Goal: Find specific page/section: Locate a particular part of the current website

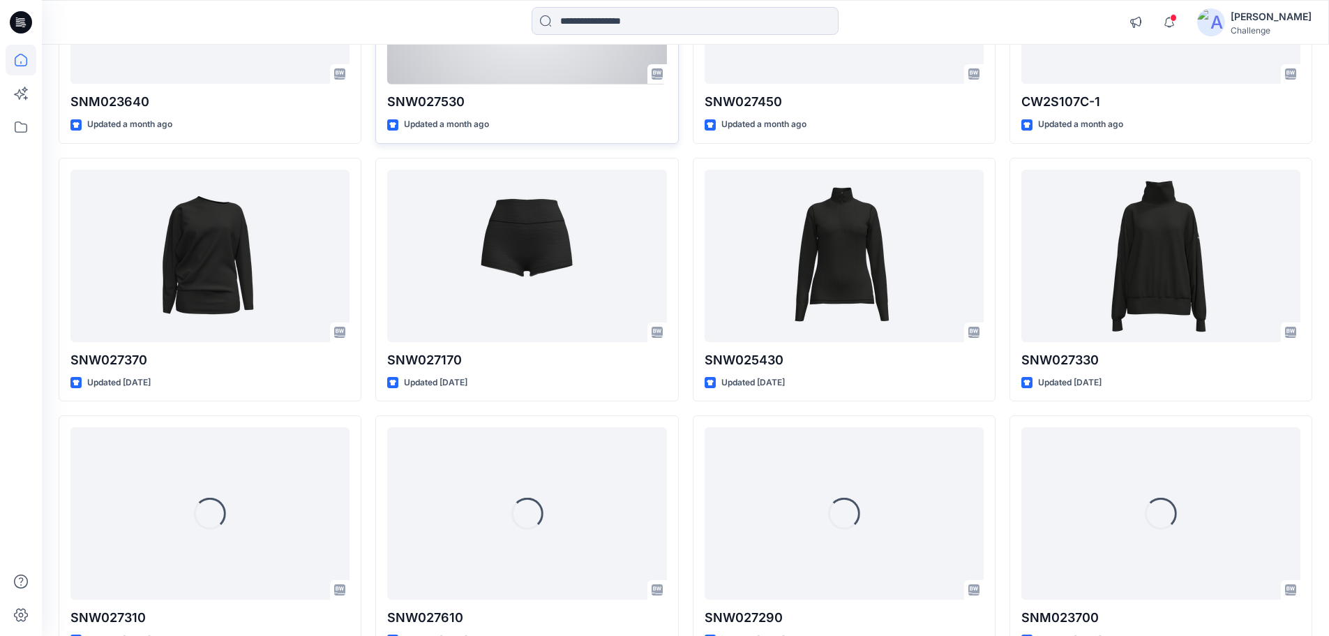
scroll to position [874, 0]
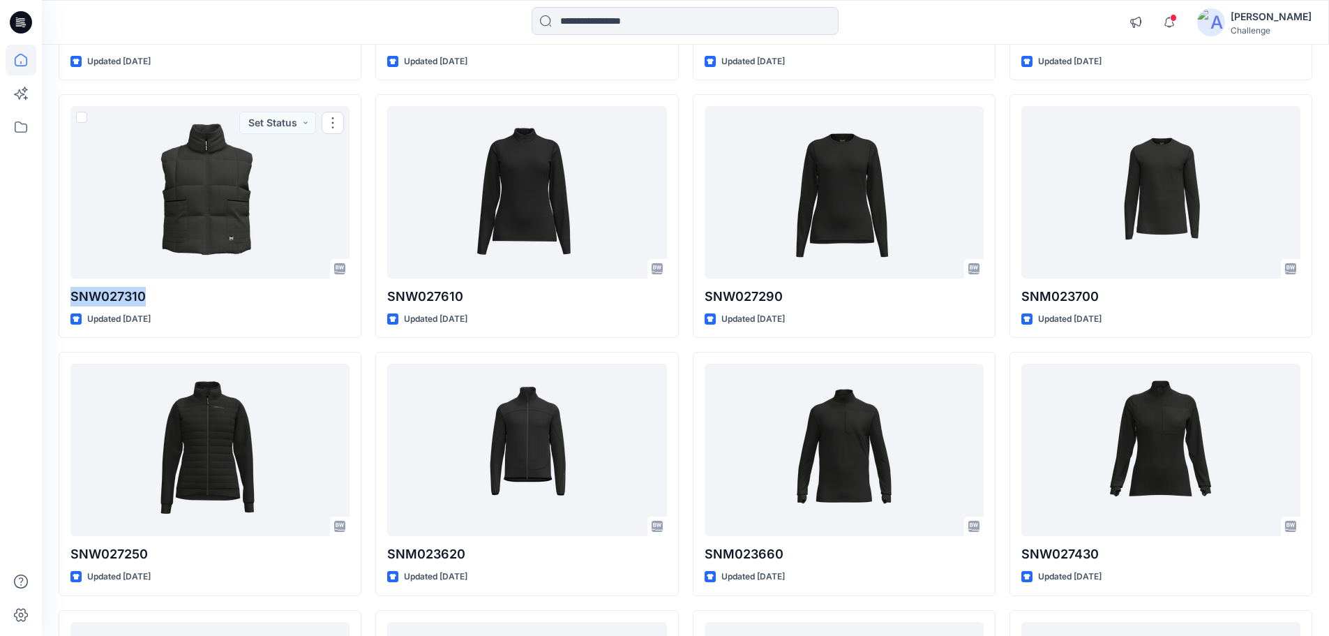
drag, startPoint x: 151, startPoint y: 296, endPoint x: 48, endPoint y: 301, distance: 102.7
click at [50, 301] on div "Welcome back, Usman New Explore Styles SNW026810 , Updated a month ago SNM02364…" at bounding box center [685, 46] width 1287 height 1750
copy p "SNW027310"
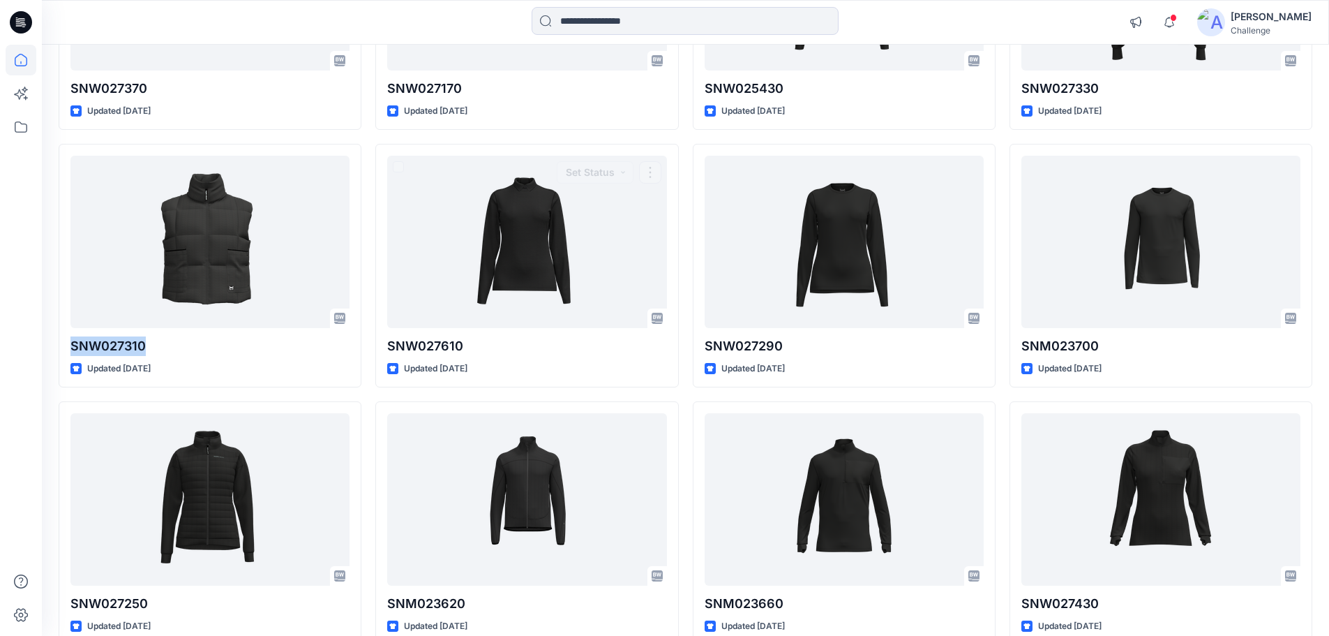
scroll to position [810, 0]
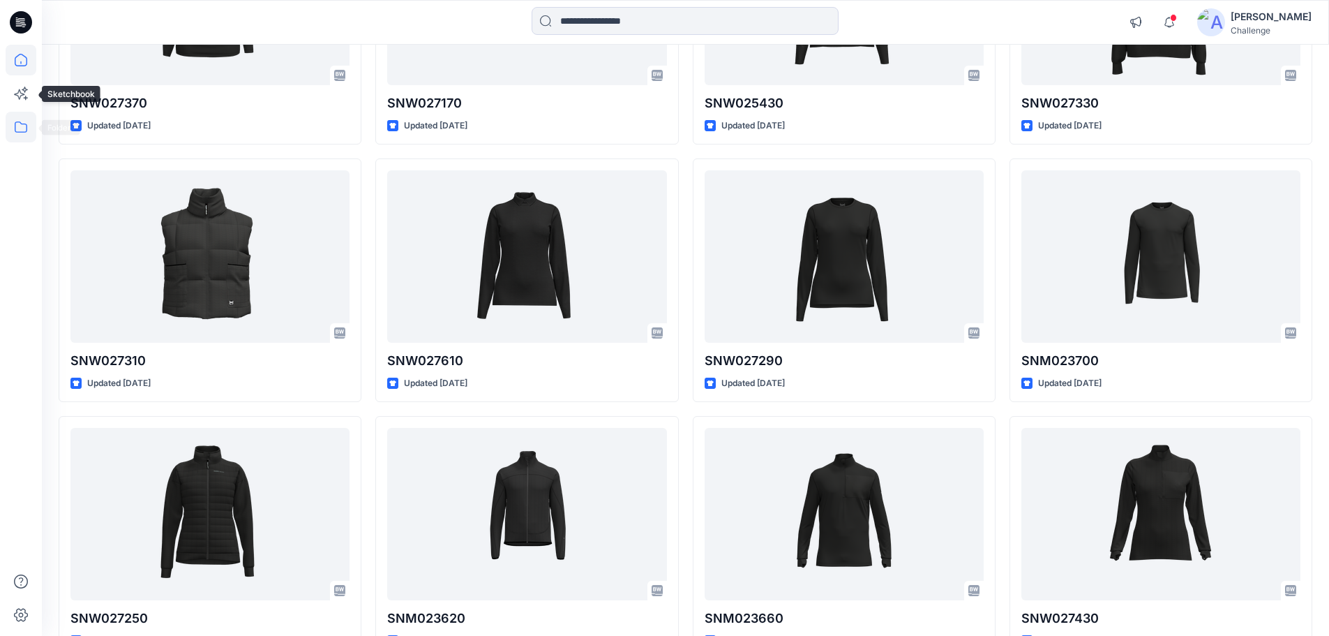
click at [29, 124] on icon at bounding box center [21, 127] width 31 height 31
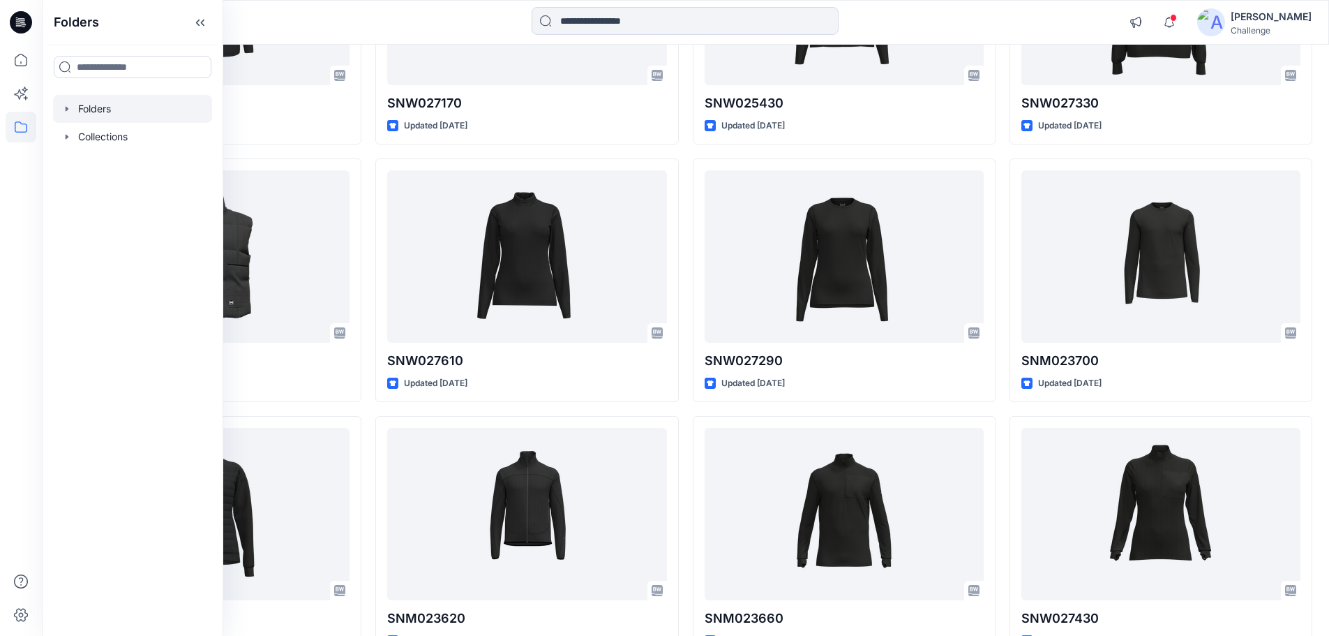
click at [66, 107] on icon "button" at bounding box center [67, 108] width 3 height 5
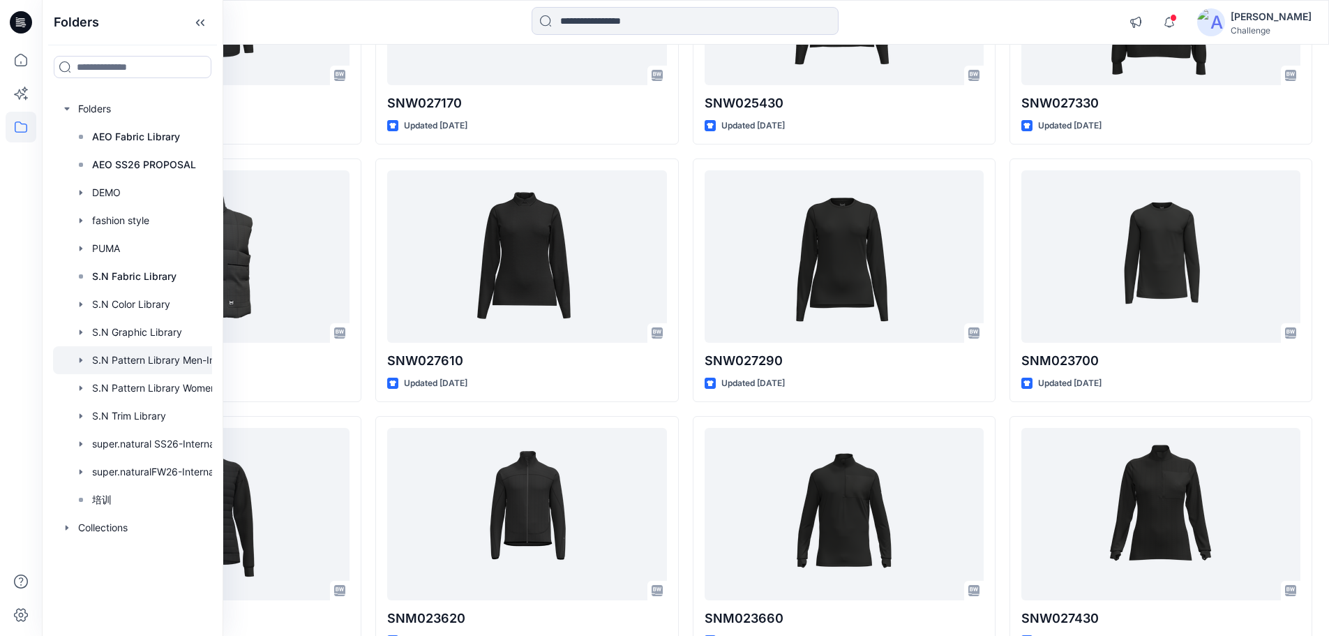
click at [192, 363] on div at bounding box center [150, 360] width 195 height 28
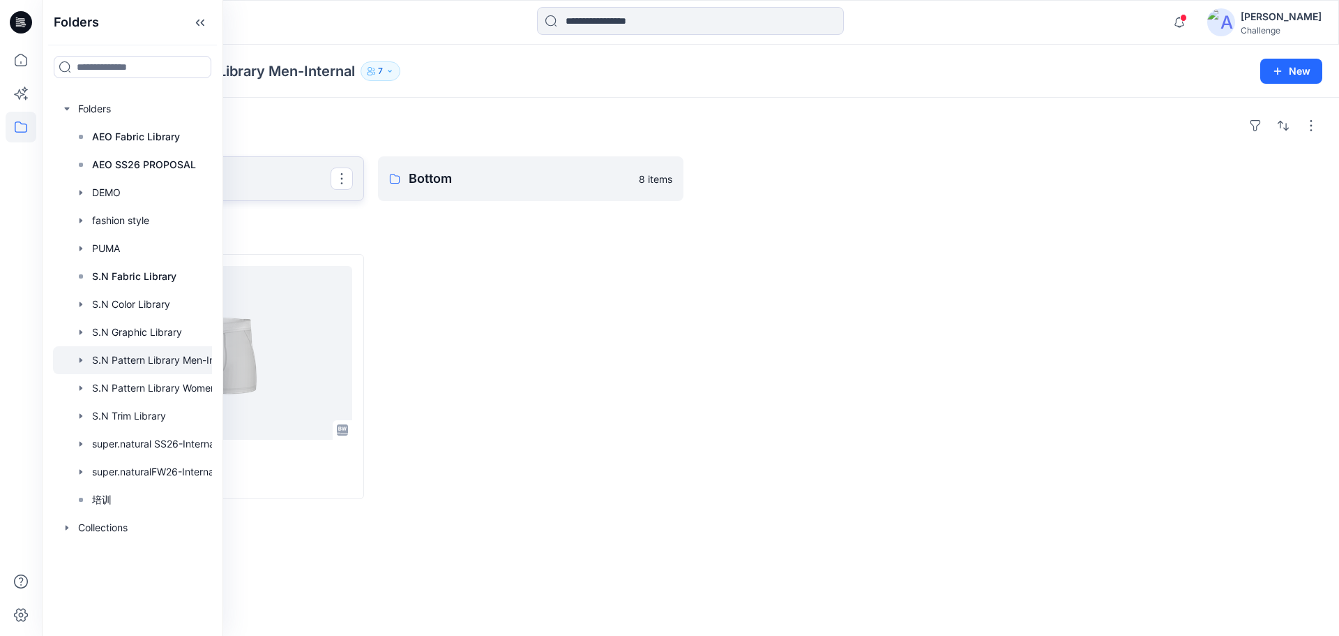
click at [259, 175] on p "Top" at bounding box center [209, 179] width 241 height 20
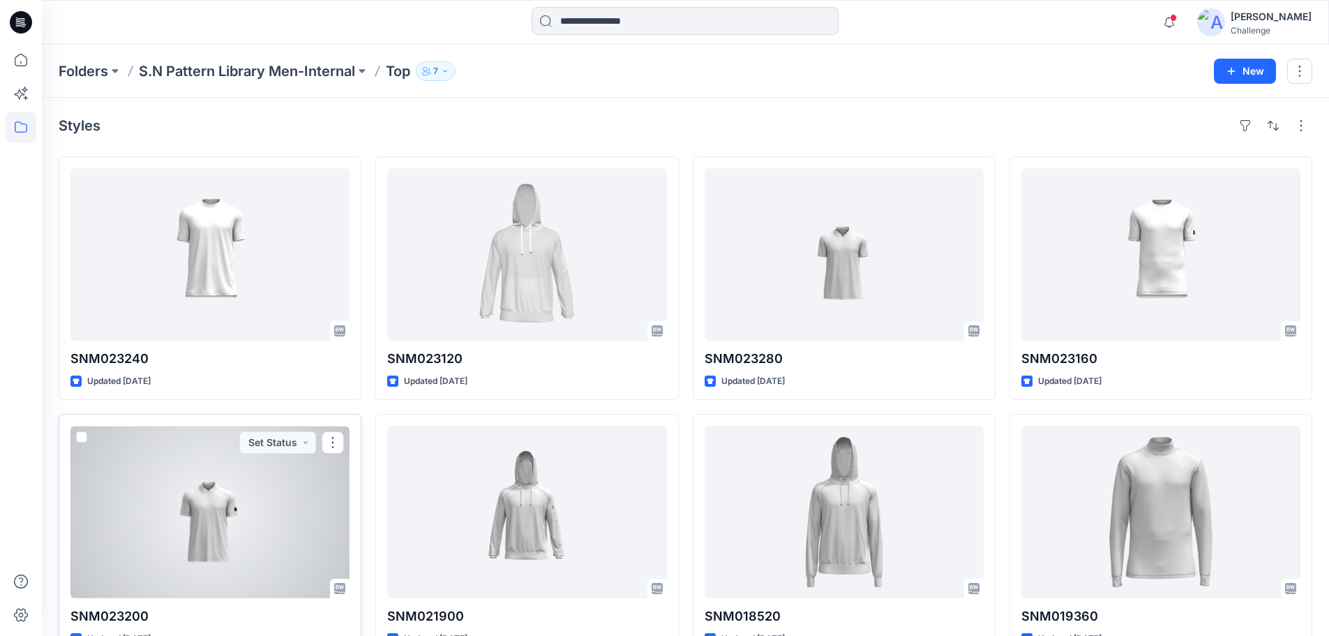
click at [218, 476] on div at bounding box center [209, 512] width 279 height 172
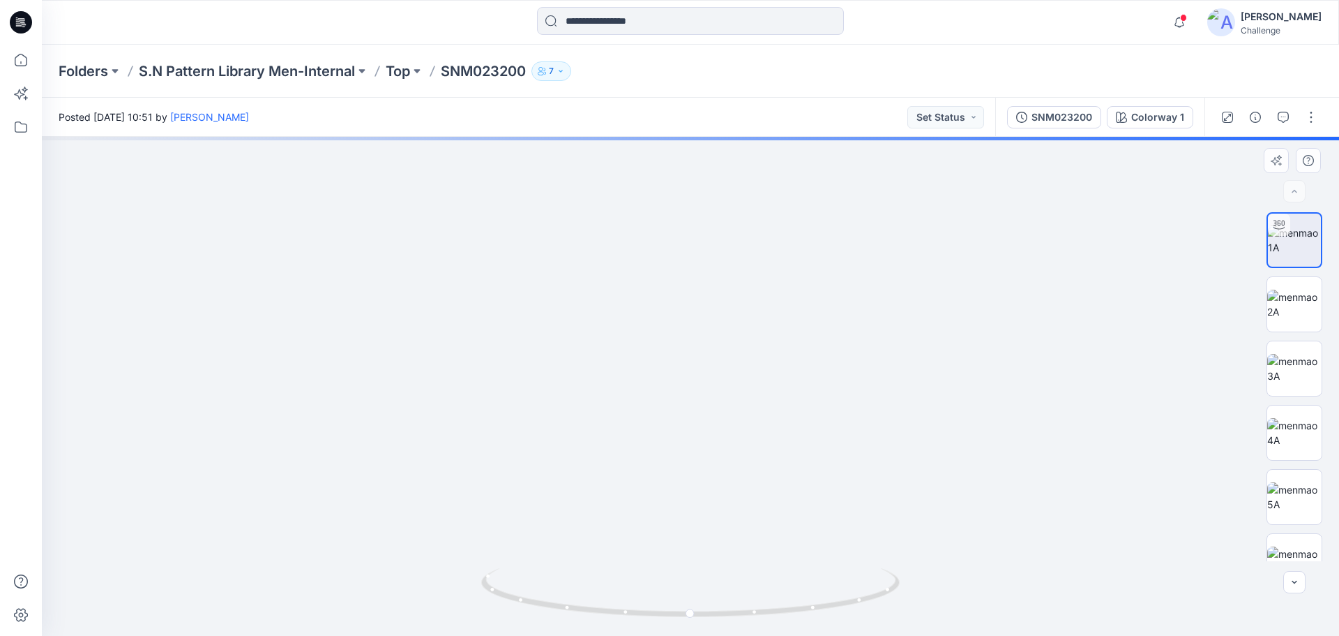
drag, startPoint x: 659, startPoint y: 236, endPoint x: 668, endPoint y: 322, distance: 85.5
click at [668, 322] on img at bounding box center [699, 213] width 1360 height 845
drag, startPoint x: 700, startPoint y: 617, endPoint x: 760, endPoint y: 582, distance: 69.8
click at [760, 582] on icon at bounding box center [692, 594] width 422 height 52
drag, startPoint x: 750, startPoint y: 613, endPoint x: 771, endPoint y: 557, distance: 59.6
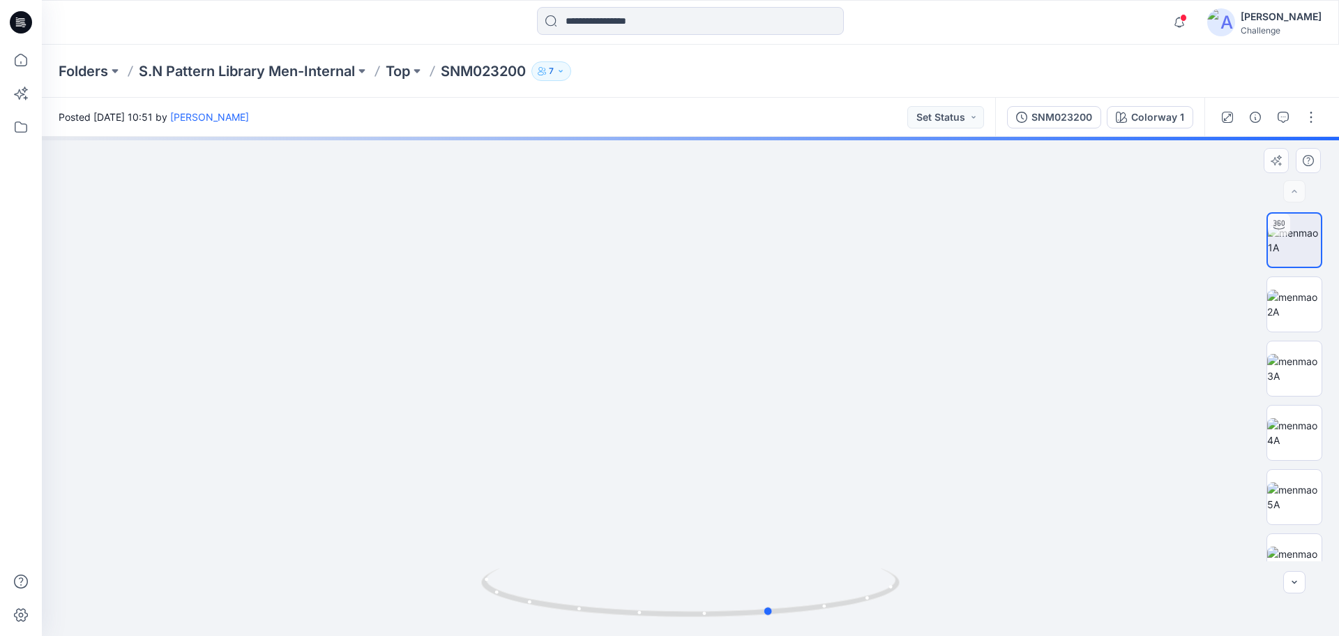
click at [771, 557] on div at bounding box center [691, 386] width 1298 height 499
drag, startPoint x: 444, startPoint y: 74, endPoint x: 534, endPoint y: 72, distance: 90.0
click at [534, 72] on div "Folders S.N Pattern Library Men-Internal Top SNM023200 7" at bounding box center [636, 71] width 1155 height 20
copy p "SNM023200"
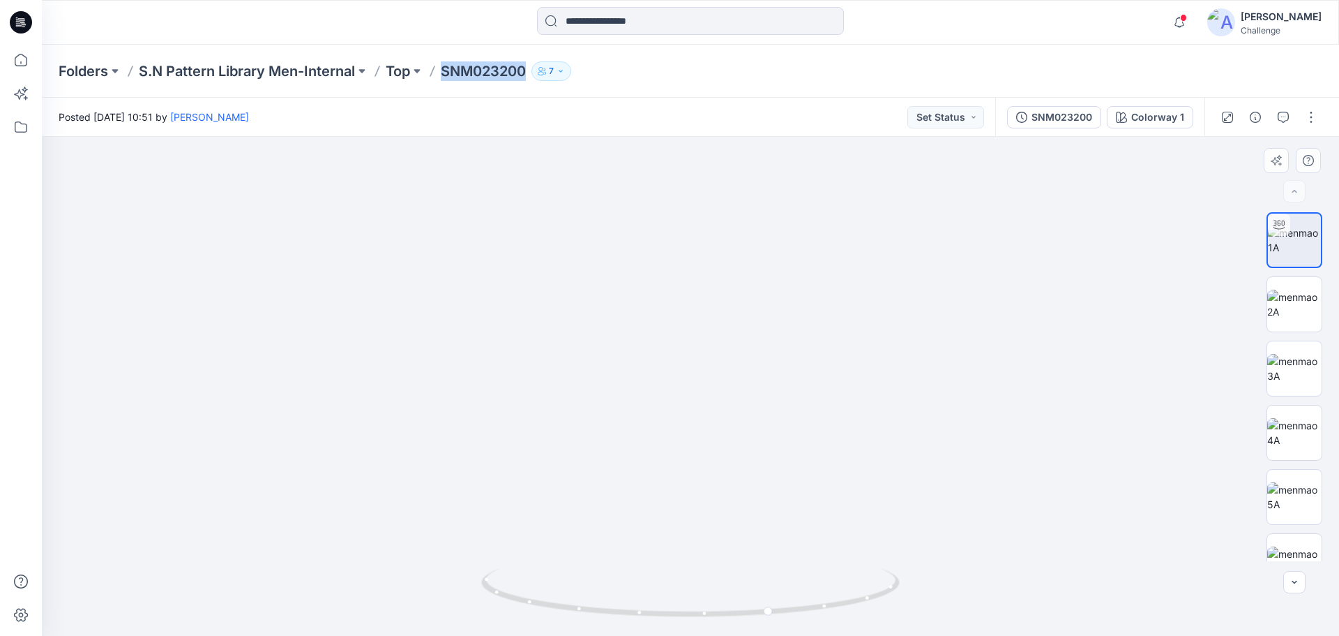
drag, startPoint x: 820, startPoint y: 432, endPoint x: 721, endPoint y: 381, distance: 110.8
click at [721, 381] on img at bounding box center [659, 212] width 1360 height 850
drag, startPoint x: 769, startPoint y: 613, endPoint x: 624, endPoint y: 582, distance: 147.8
click at [624, 582] on icon at bounding box center [692, 594] width 422 height 52
click at [577, 111] on div "Posted [DATE] 10:51 by [PERSON_NAME] Status" at bounding box center [519, 117] width 954 height 38
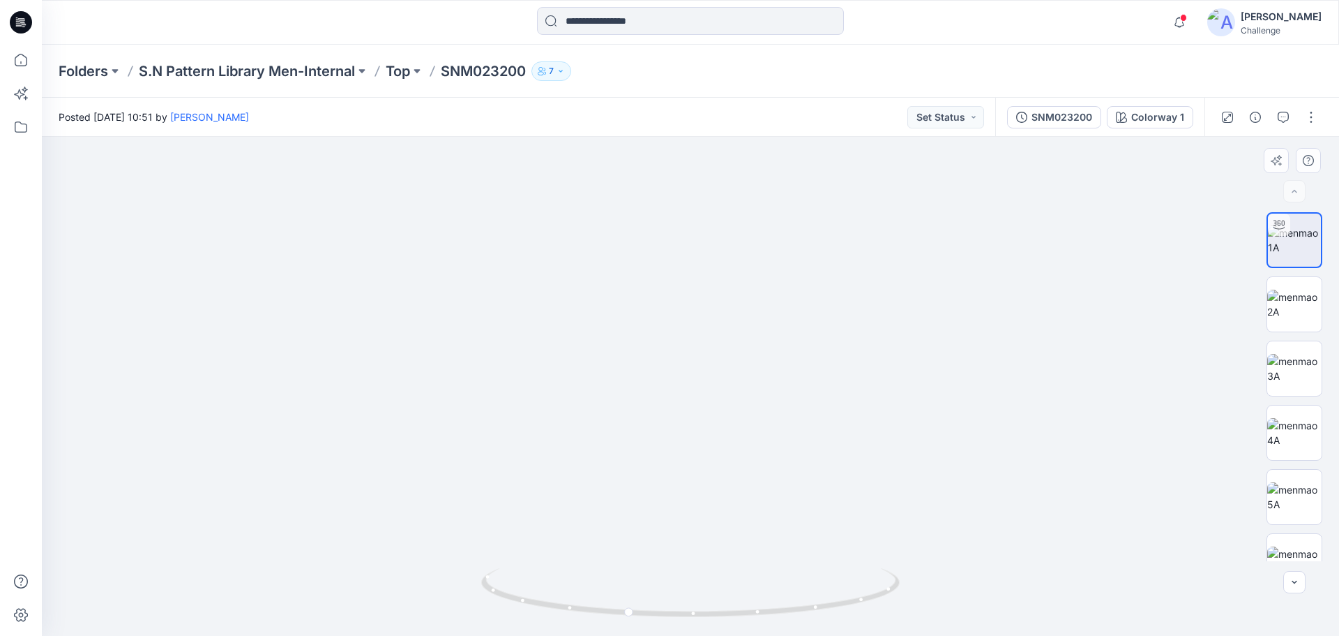
drag, startPoint x: 910, startPoint y: 438, endPoint x: 578, endPoint y: 314, distance: 353.9
click at [578, 314] on img at bounding box center [659, 131] width 1360 height 1010
